Goal: Find specific page/section: Find specific page/section

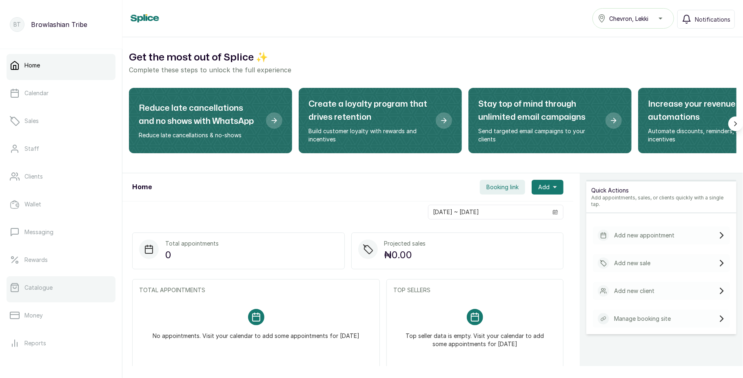
click at [44, 286] on p "Catalogue" at bounding box center [38, 287] width 28 height 8
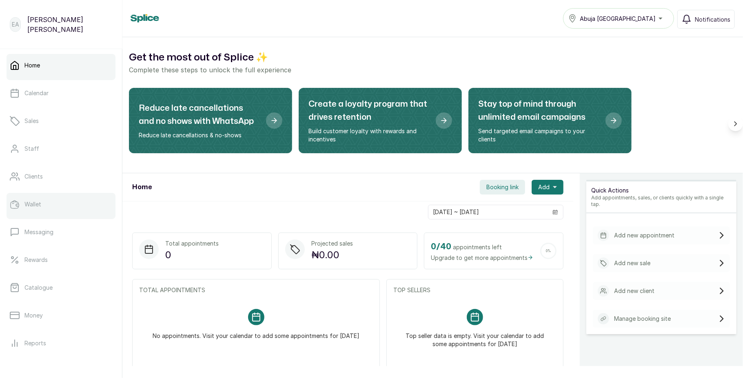
scroll to position [16, 0]
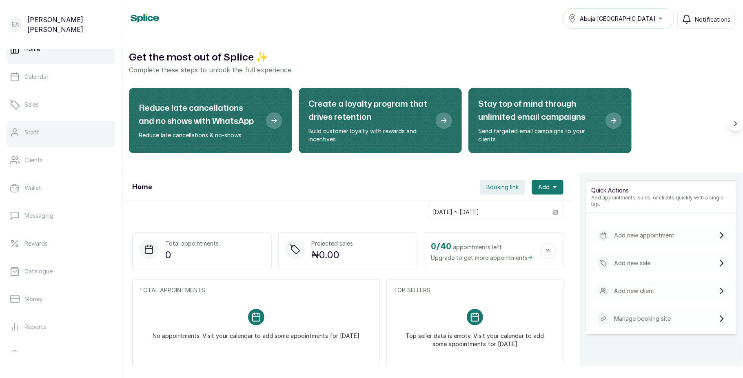
click at [68, 142] on link "Staff" at bounding box center [61, 132] width 109 height 23
